Goal: Task Accomplishment & Management: Manage account settings

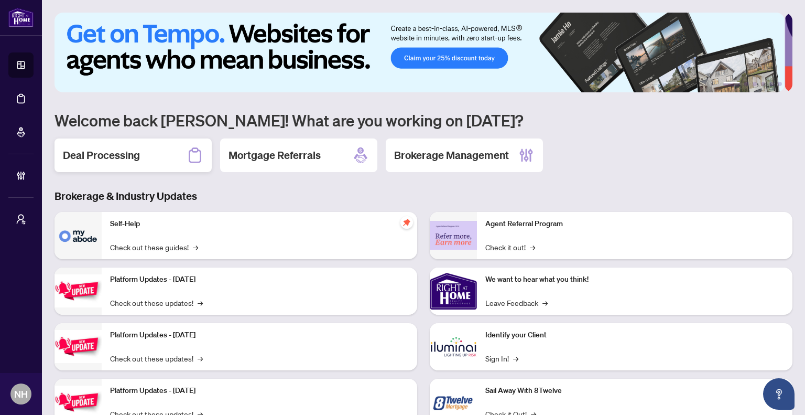
click at [128, 170] on div "Deal Processing" at bounding box center [133, 155] width 157 height 34
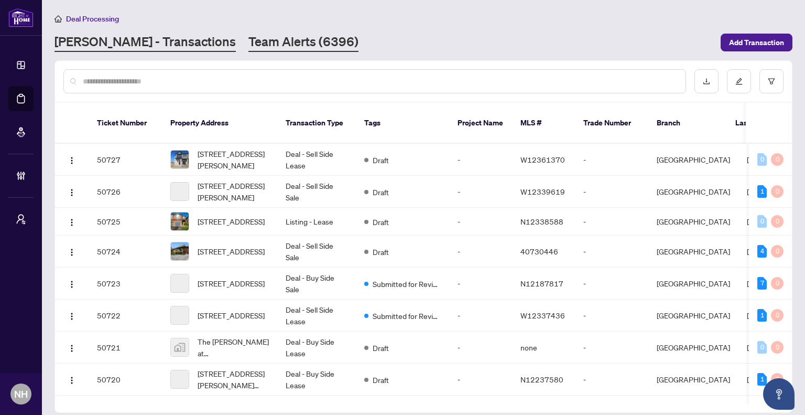
click at [249, 39] on link "Team Alerts (6396)" at bounding box center [304, 42] width 110 height 19
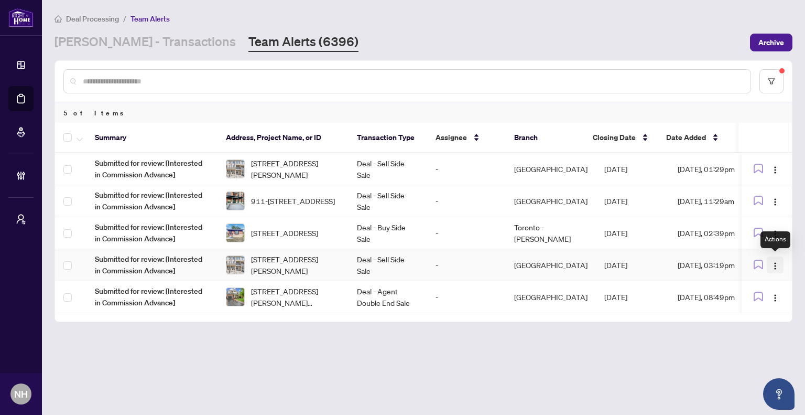
click at [772, 264] on img "button" at bounding box center [775, 266] width 8 height 8
click at [753, 321] on span "Complete Item" at bounding box center [751, 318] width 49 height 12
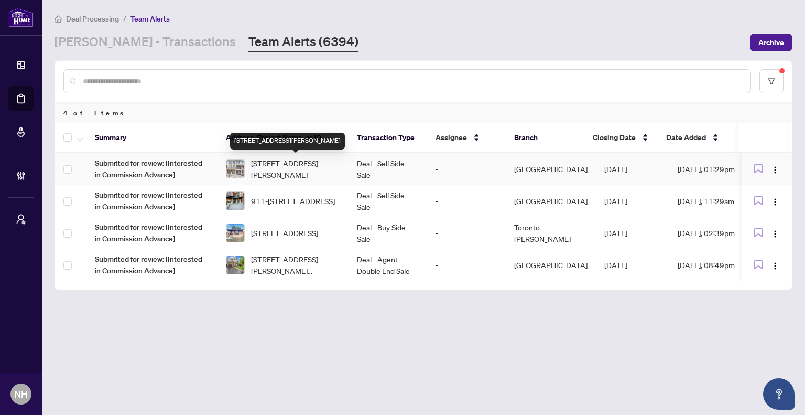
click at [293, 164] on span "[STREET_ADDRESS][PERSON_NAME]" at bounding box center [295, 168] width 89 height 23
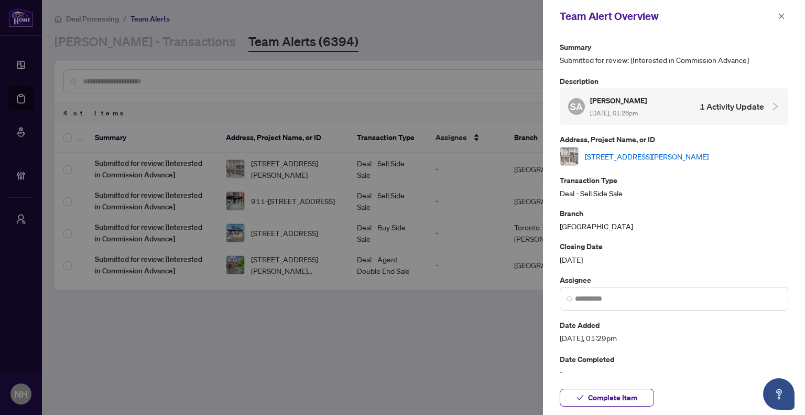
click at [639, 157] on link "[STREET_ADDRESS][PERSON_NAME]" at bounding box center [647, 156] width 124 height 12
click at [787, 19] on button "button" at bounding box center [782, 16] width 14 height 13
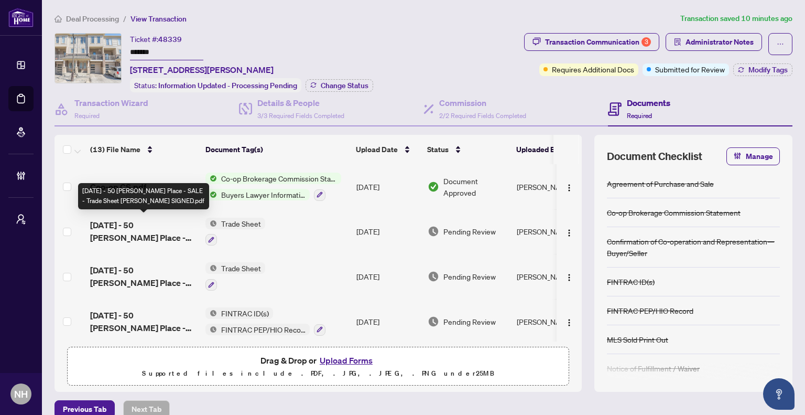
click at [167, 228] on span "2025-08-28 - 50 Ambereen Place - SALE - Trade Sheet Shaheer Ahmed SIGNED.pdf" at bounding box center [143, 231] width 107 height 25
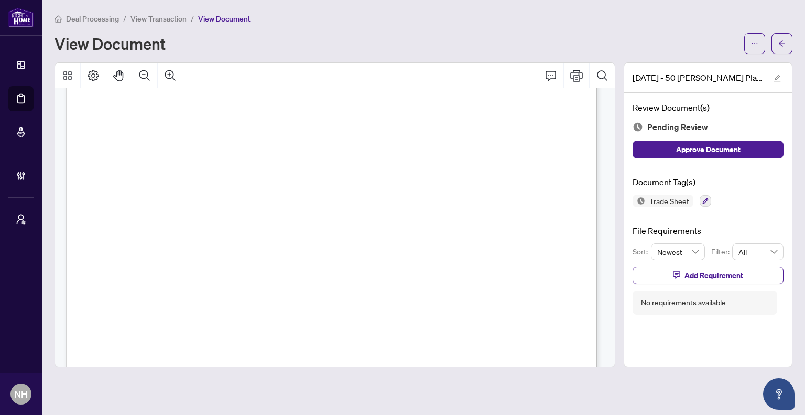
scroll to position [52, 0]
click at [782, 42] on icon "arrow-left" at bounding box center [782, 43] width 7 height 7
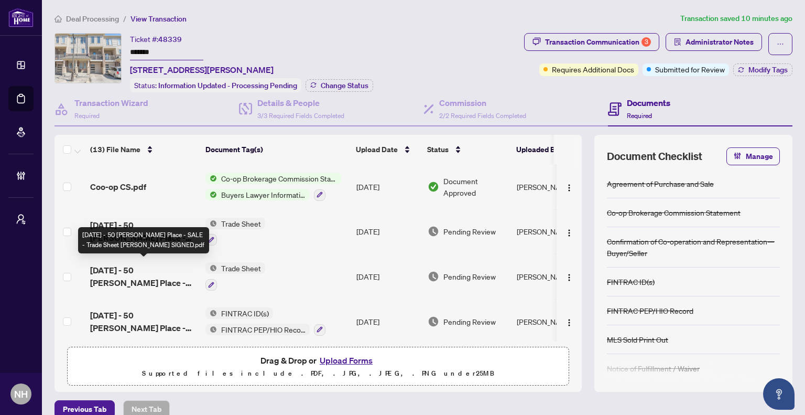
click at [166, 272] on span "2025-08-28 - 50 Ambereen Place - SALE - Trade Sheet Serwat Ahmed SIGNED.pdf" at bounding box center [143, 276] width 107 height 25
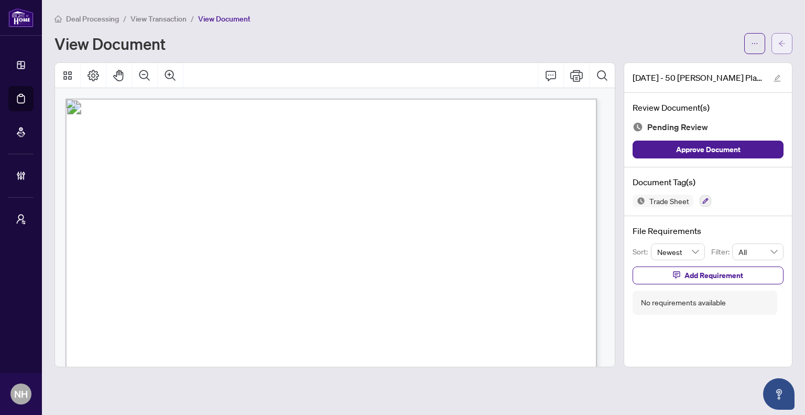
click at [783, 41] on icon "arrow-left" at bounding box center [782, 43] width 7 height 7
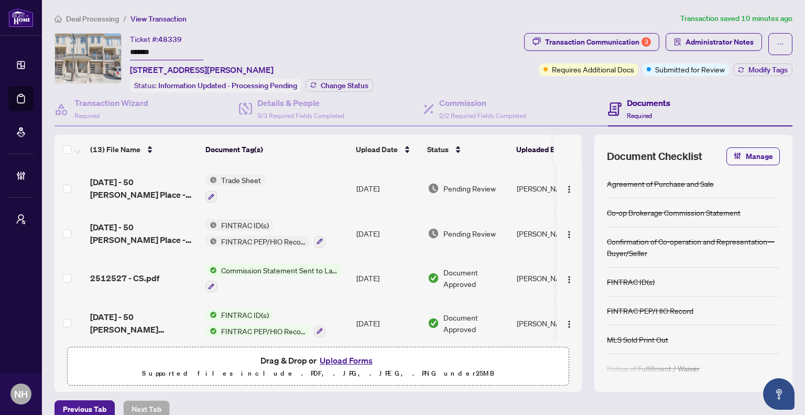
scroll to position [105, 0]
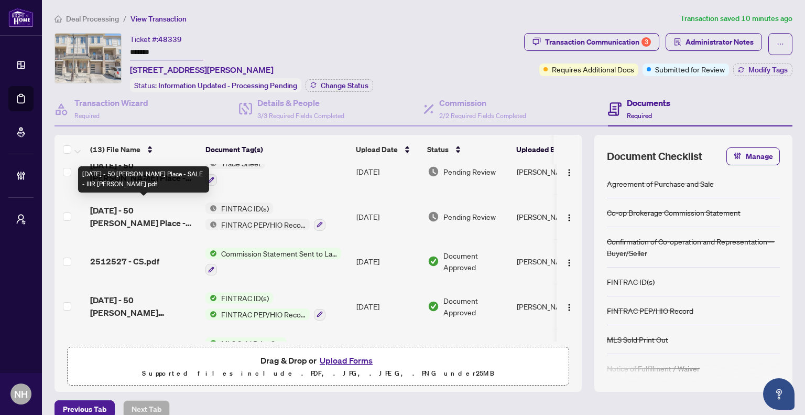
click at [165, 208] on span "2025-08-28 - 50 Ambereen Place - SALE - IIIR Padmavathy Shan Velu.pdf" at bounding box center [143, 216] width 107 height 25
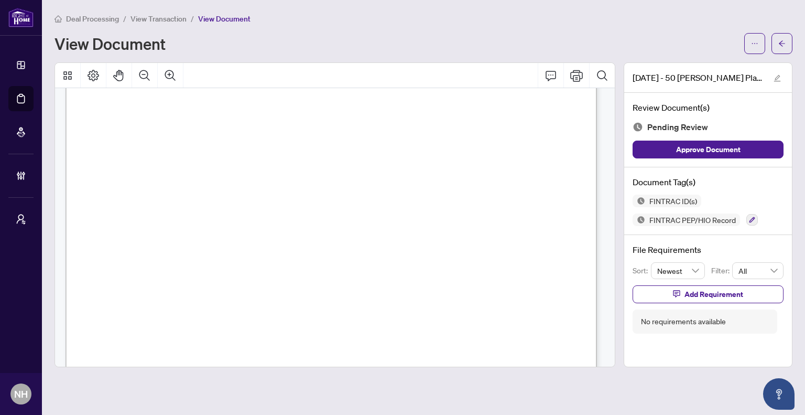
scroll to position [105, 0]
click at [785, 41] on icon "arrow-left" at bounding box center [782, 43] width 7 height 7
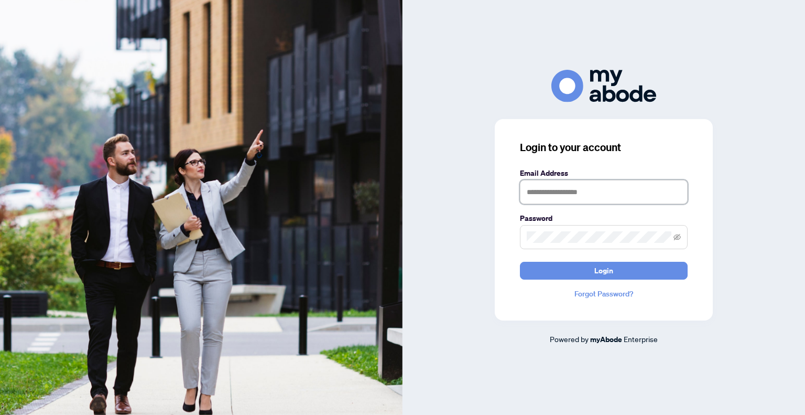
type input "**********"
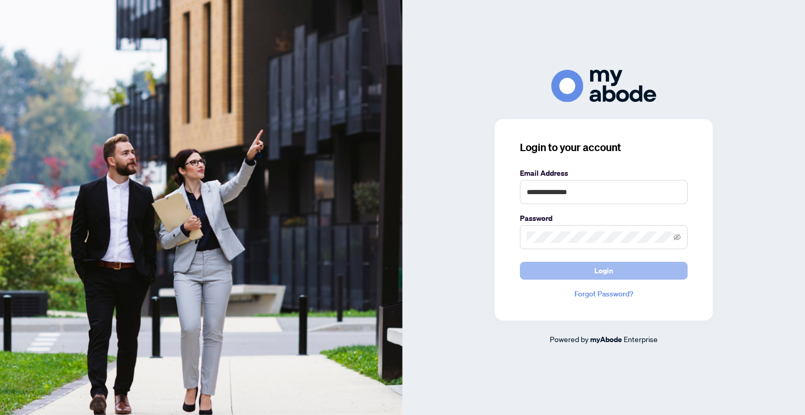
click at [641, 272] on button "Login" at bounding box center [604, 271] width 168 height 18
